Goal: Task Accomplishment & Management: Manage account settings

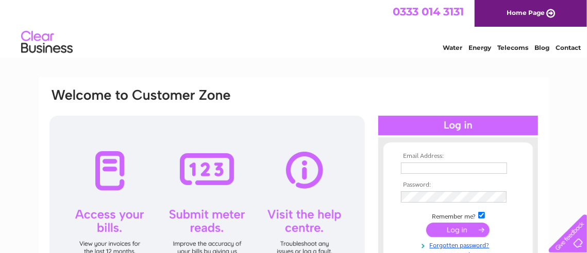
type input "[PERSON_NAME][EMAIL_ADDRESS][DOMAIN_NAME]"
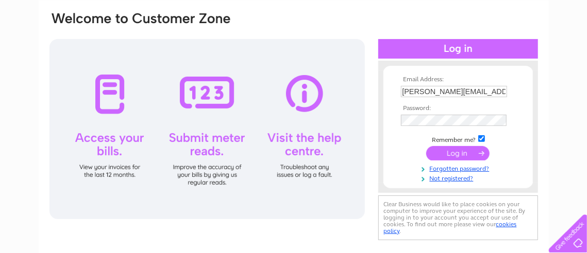
scroll to position [79, 0]
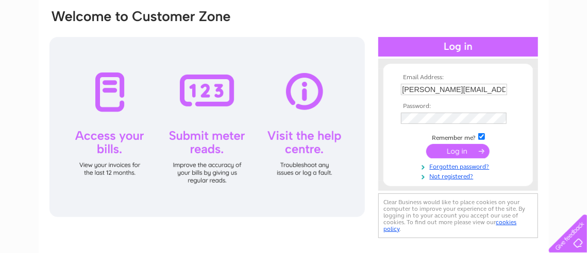
click at [457, 149] on input "submit" at bounding box center [457, 151] width 63 height 14
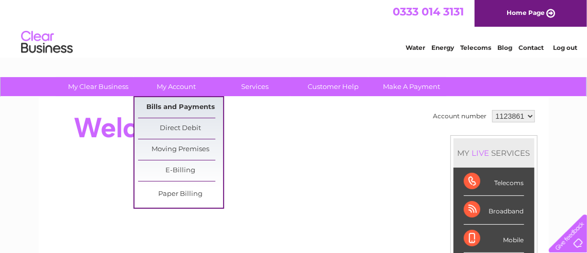
click at [175, 104] on link "Bills and Payments" at bounding box center [180, 107] width 85 height 21
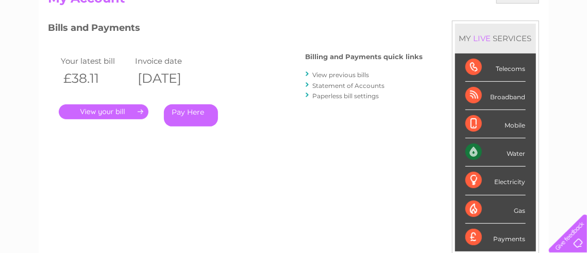
scroll to position [128, 0]
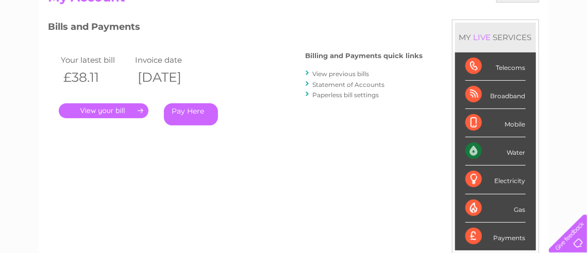
click at [118, 108] on link "." at bounding box center [104, 111] width 90 height 15
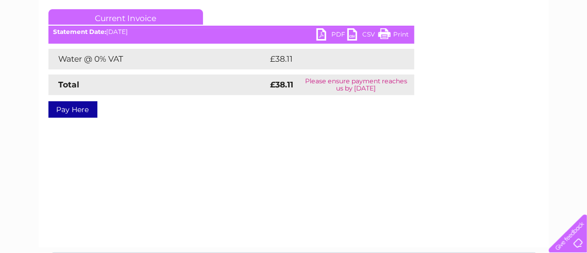
scroll to position [140, 0]
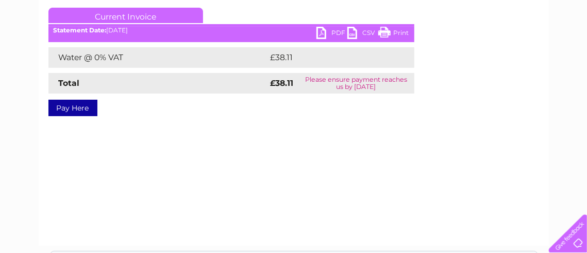
click at [320, 30] on link "PDF" at bounding box center [331, 34] width 31 height 15
